Goal: Find specific page/section: Find specific page/section

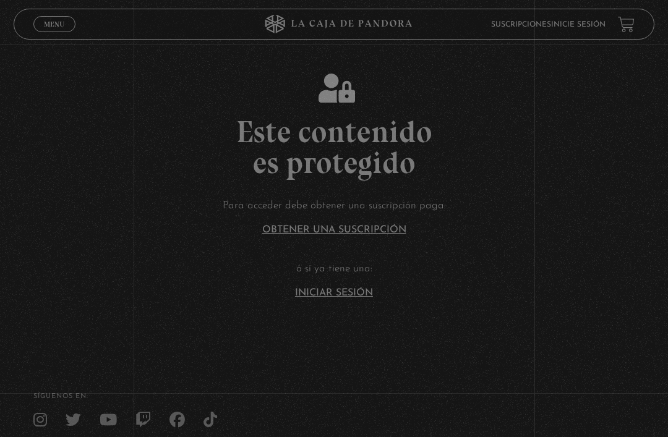
scroll to position [108, 0]
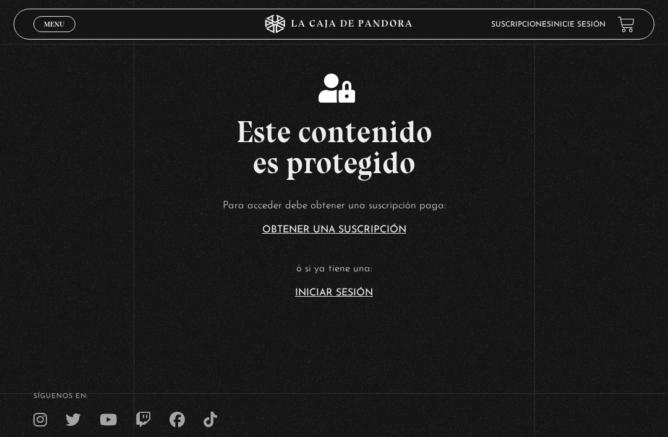
click at [359, 298] on link "Iniciar Sesión" at bounding box center [334, 293] width 78 height 10
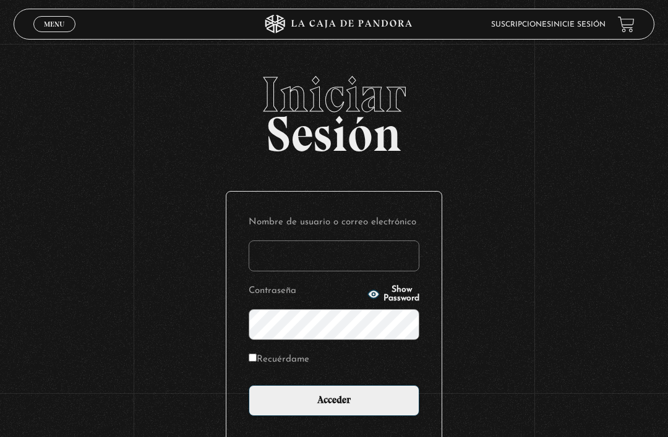
type input "[DOMAIN_NAME]"
click at [334, 407] on input "Acceder" at bounding box center [334, 400] width 171 height 31
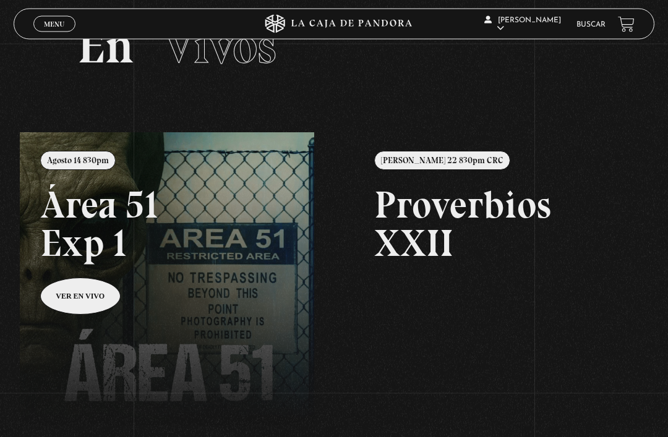
scroll to position [56, 0]
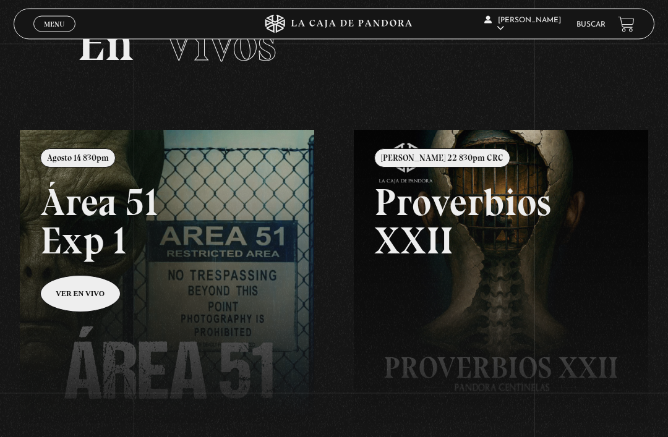
click at [82, 296] on link at bounding box center [354, 348] width 668 height 437
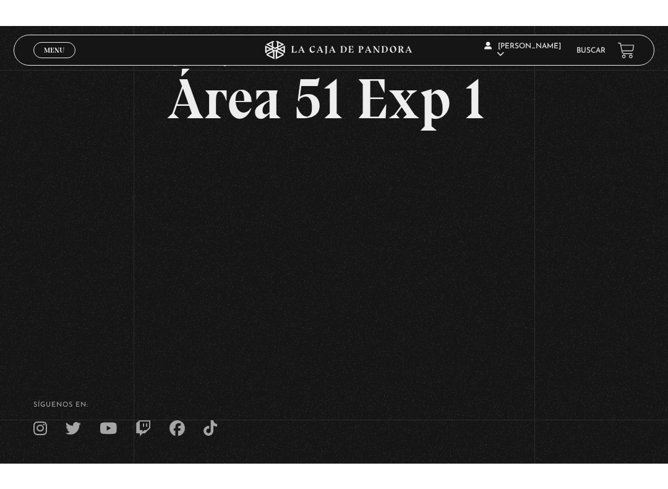
scroll to position [12, 0]
